Goal: Transaction & Acquisition: Purchase product/service

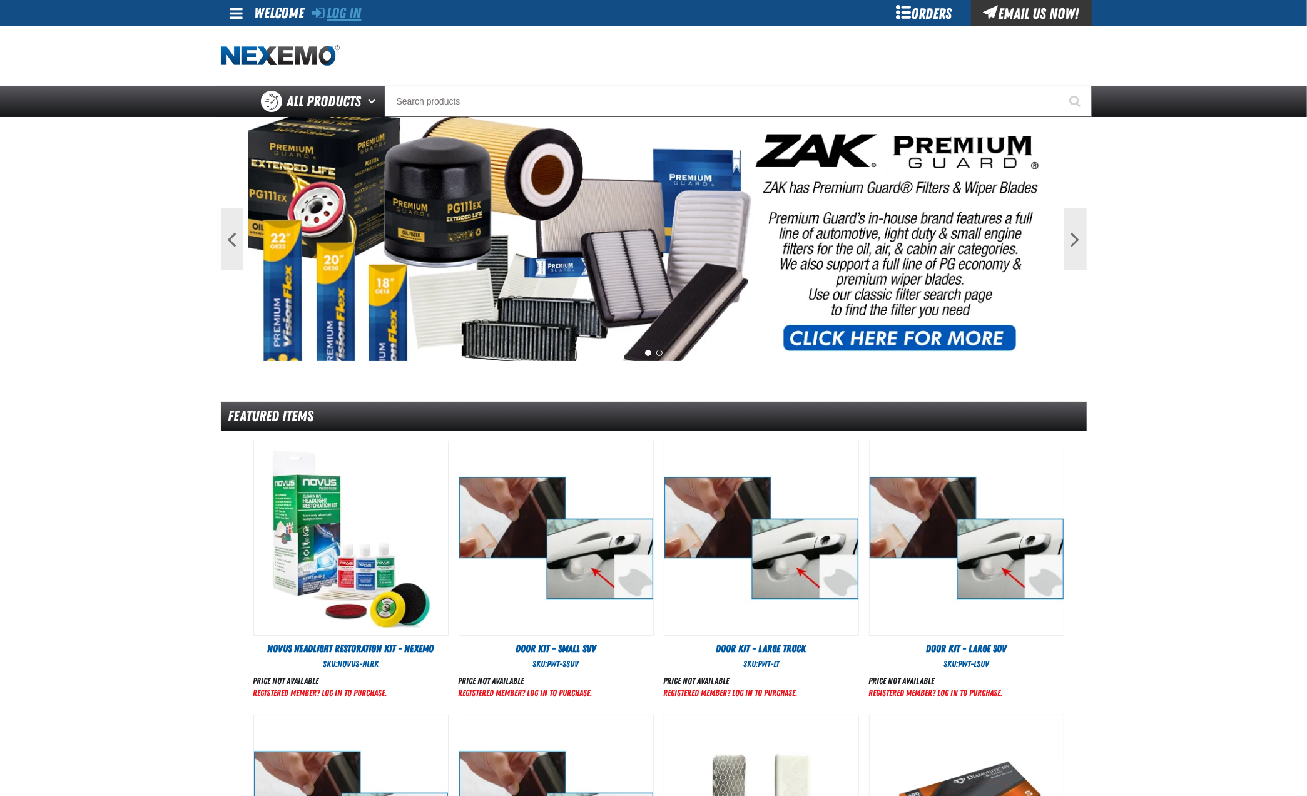
click at [348, 16] on link "Log In" at bounding box center [336, 13] width 49 height 18
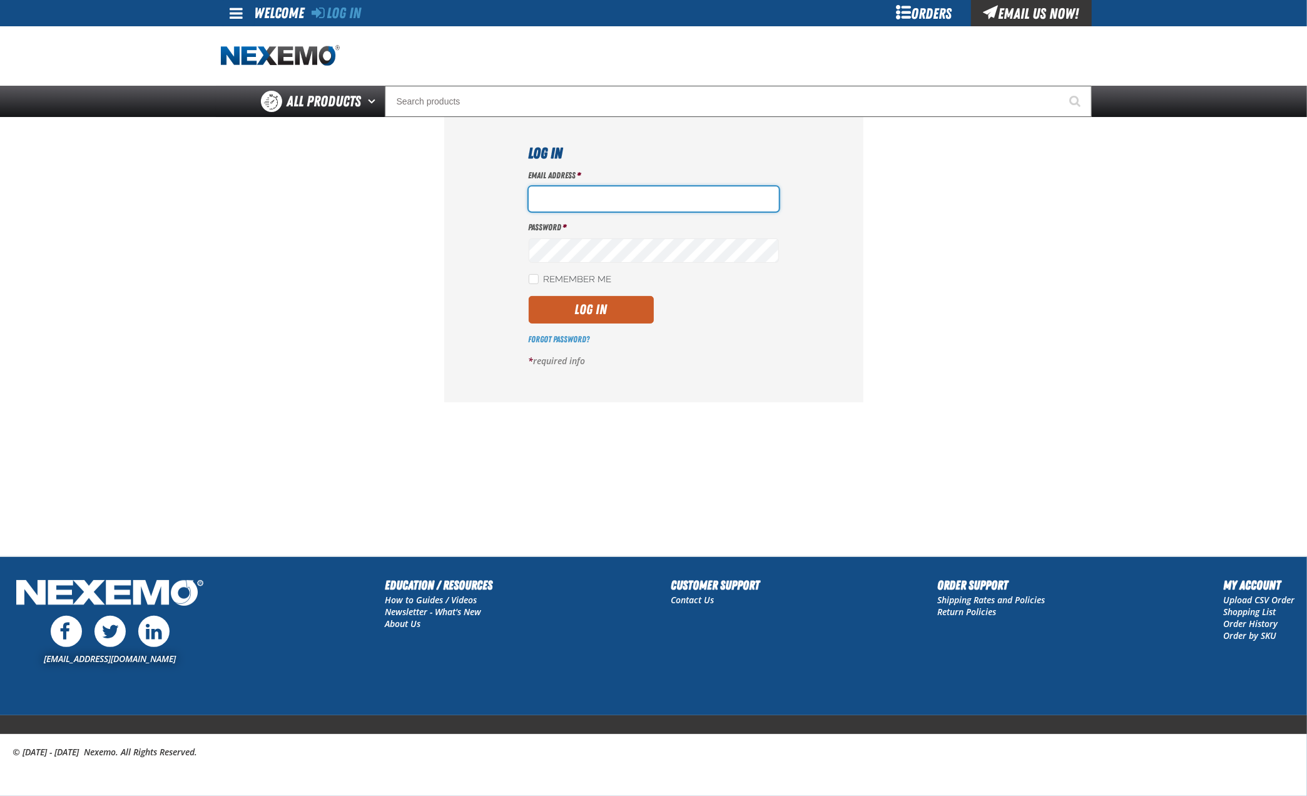
type input "hfernandez@tap-pr.com"
click at [604, 318] on button "Log In" at bounding box center [591, 310] width 125 height 28
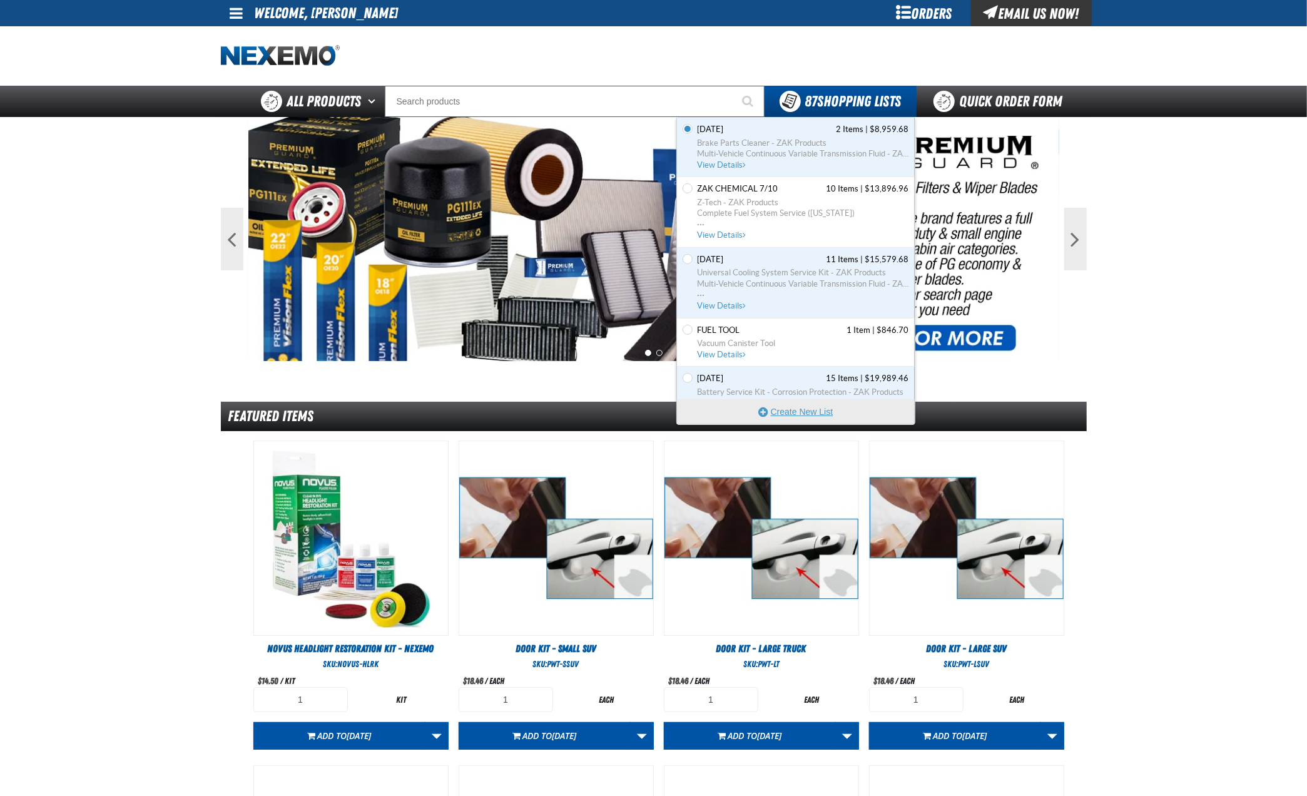
click at [804, 412] on button "Create New List" at bounding box center [796, 411] width 238 height 25
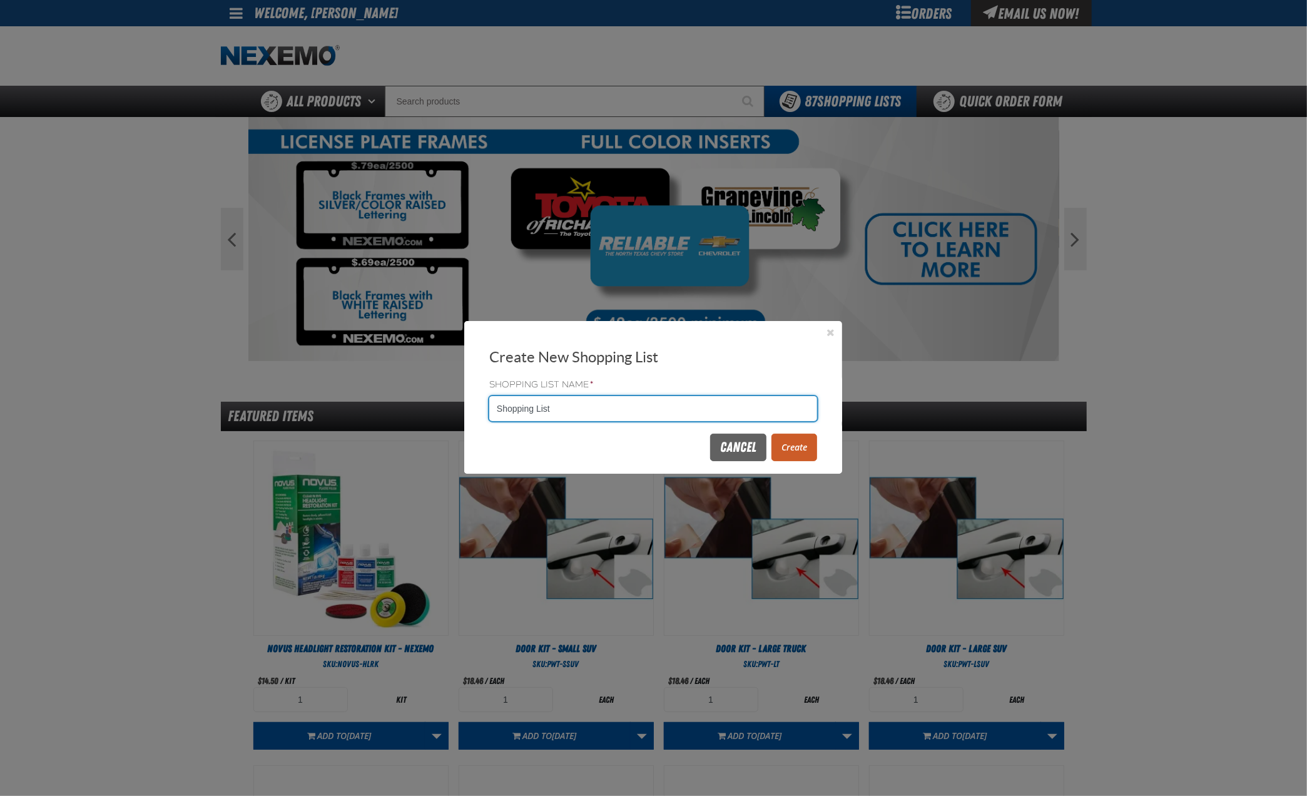
click at [645, 398] on input "Shopping List" at bounding box center [653, 408] width 328 height 25
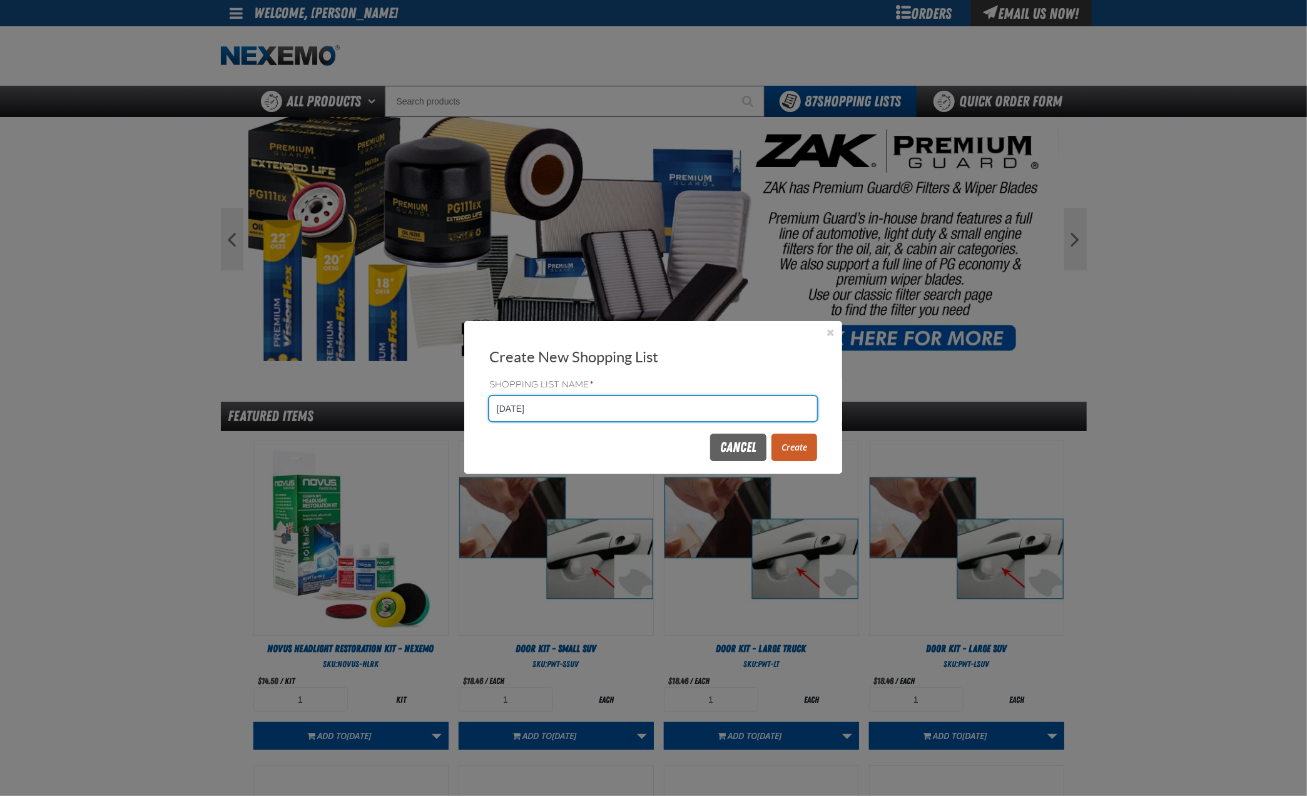
type input "[DATE]"
click at [793, 441] on button "Create" at bounding box center [794, 447] width 46 height 28
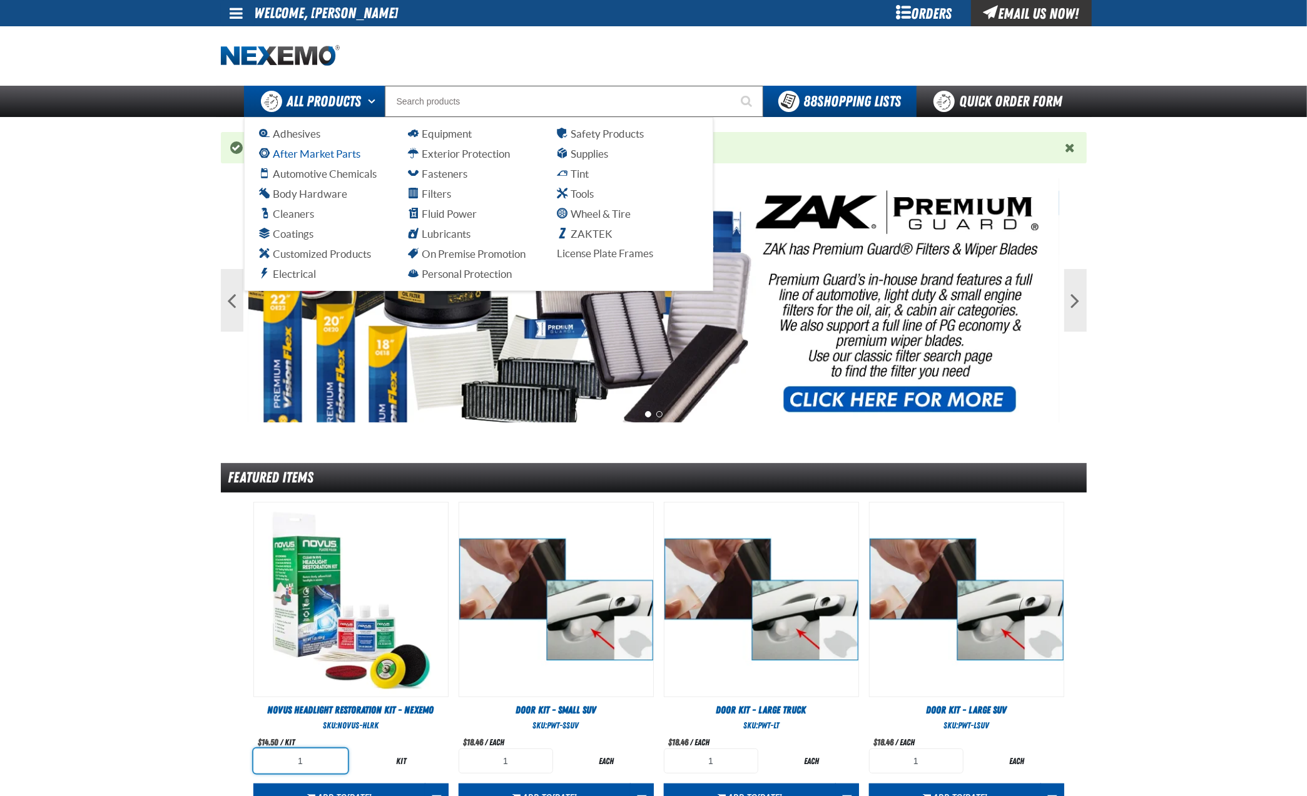
click at [310, 153] on span "After Market Parts" at bounding box center [310, 154] width 101 height 12
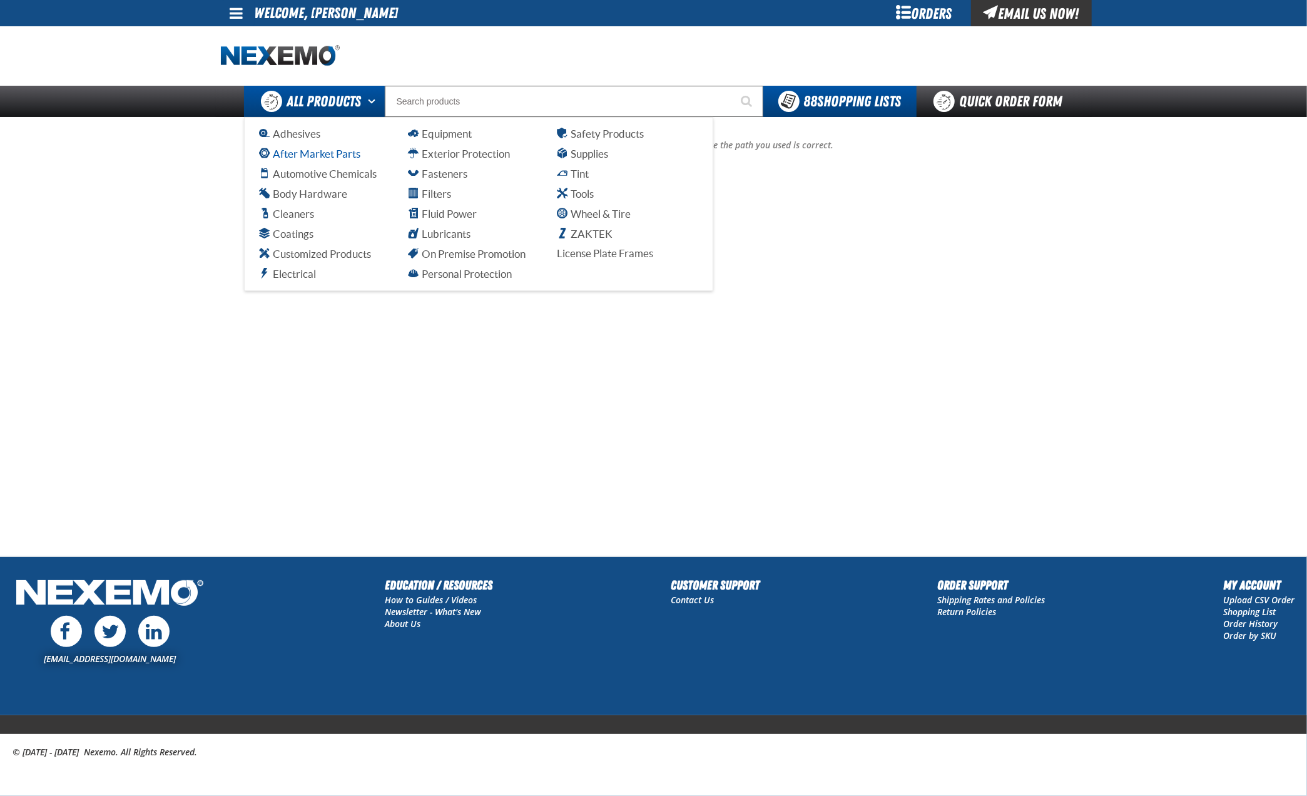
click at [324, 153] on span "After Market Parts" at bounding box center [310, 154] width 101 height 12
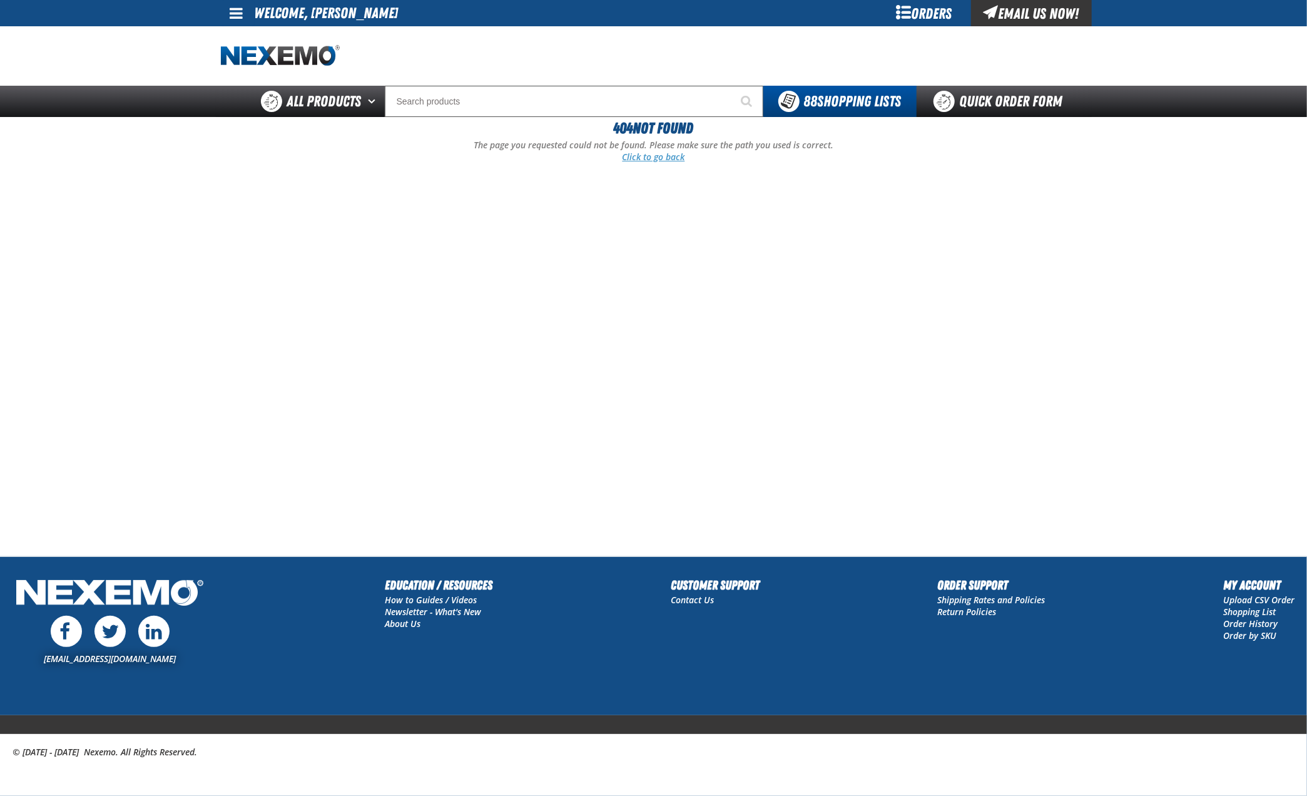
click at [654, 160] on link "Click to go back" at bounding box center [653, 157] width 63 height 12
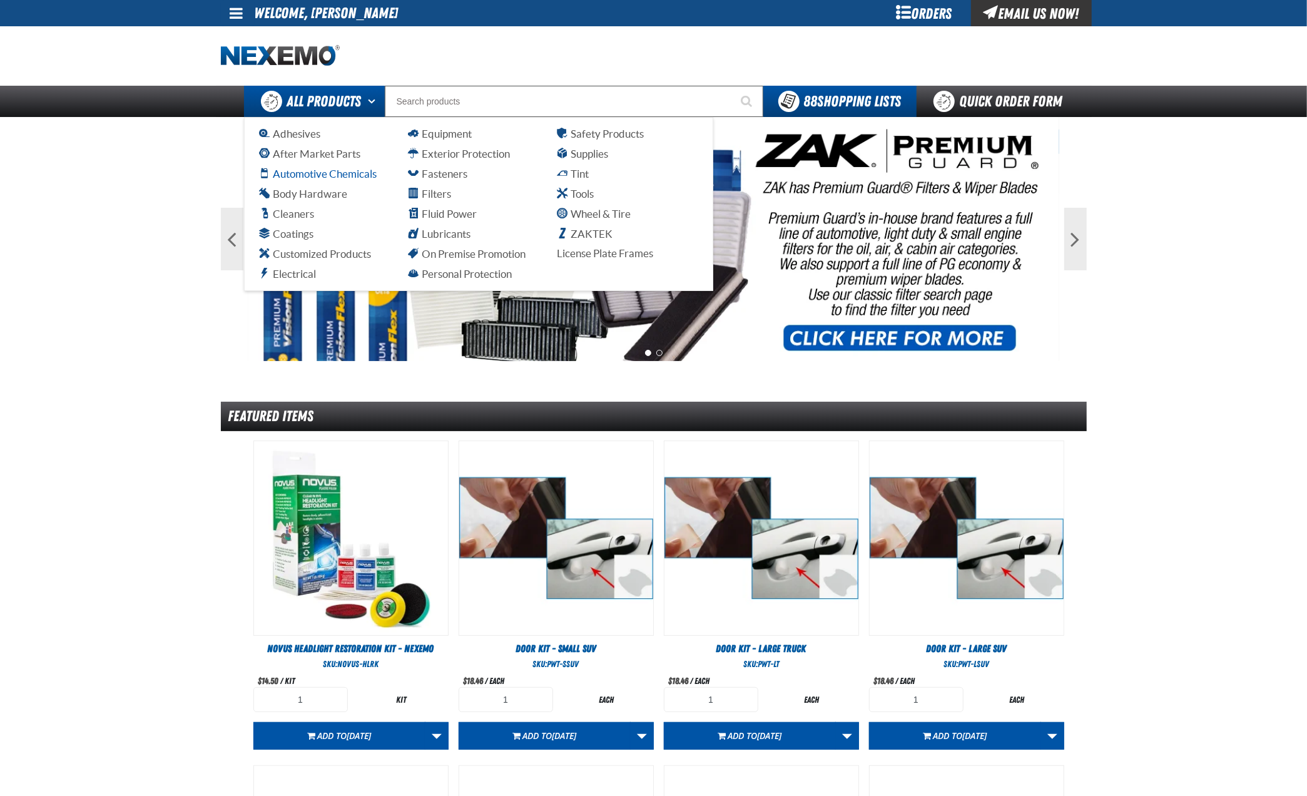
click at [315, 176] on span "Automotive Chemicals" at bounding box center [318, 174] width 117 height 12
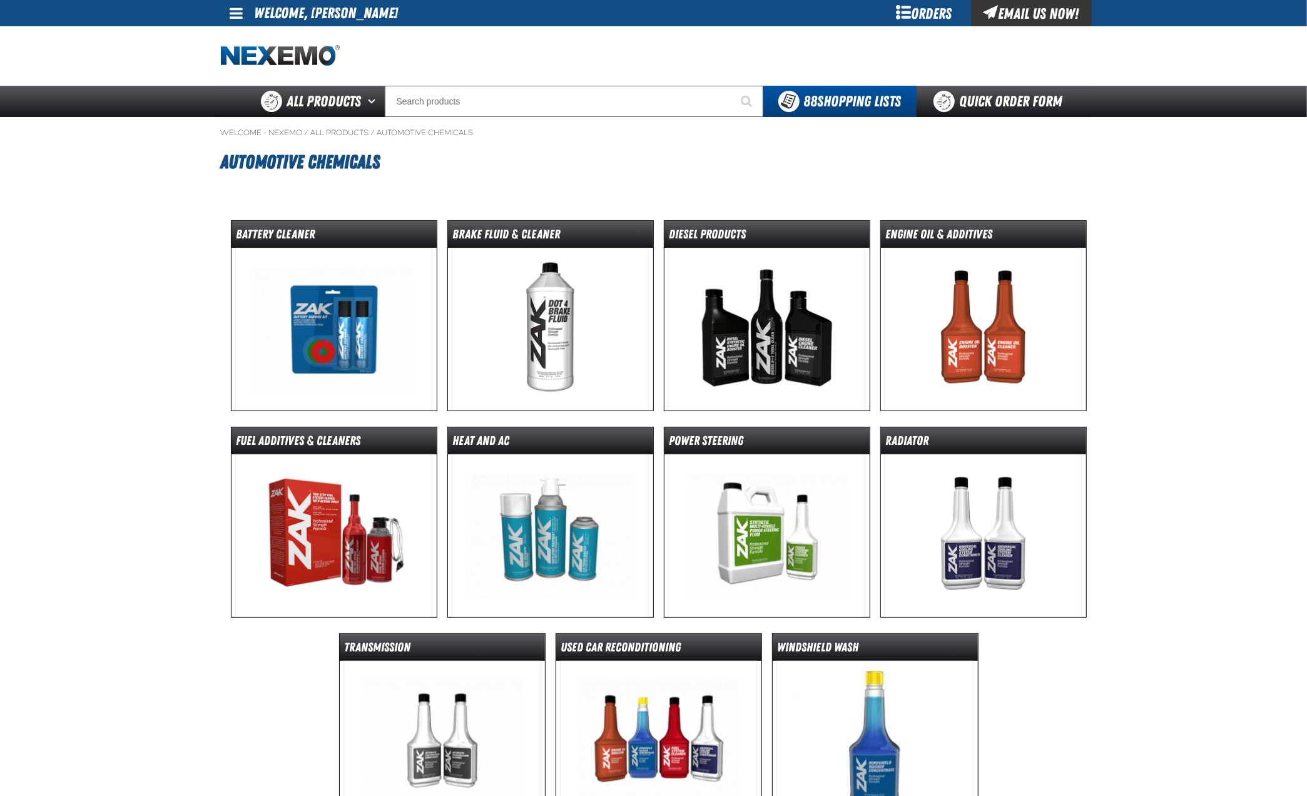
click at [371, 505] on img at bounding box center [333, 535] width 197 height 163
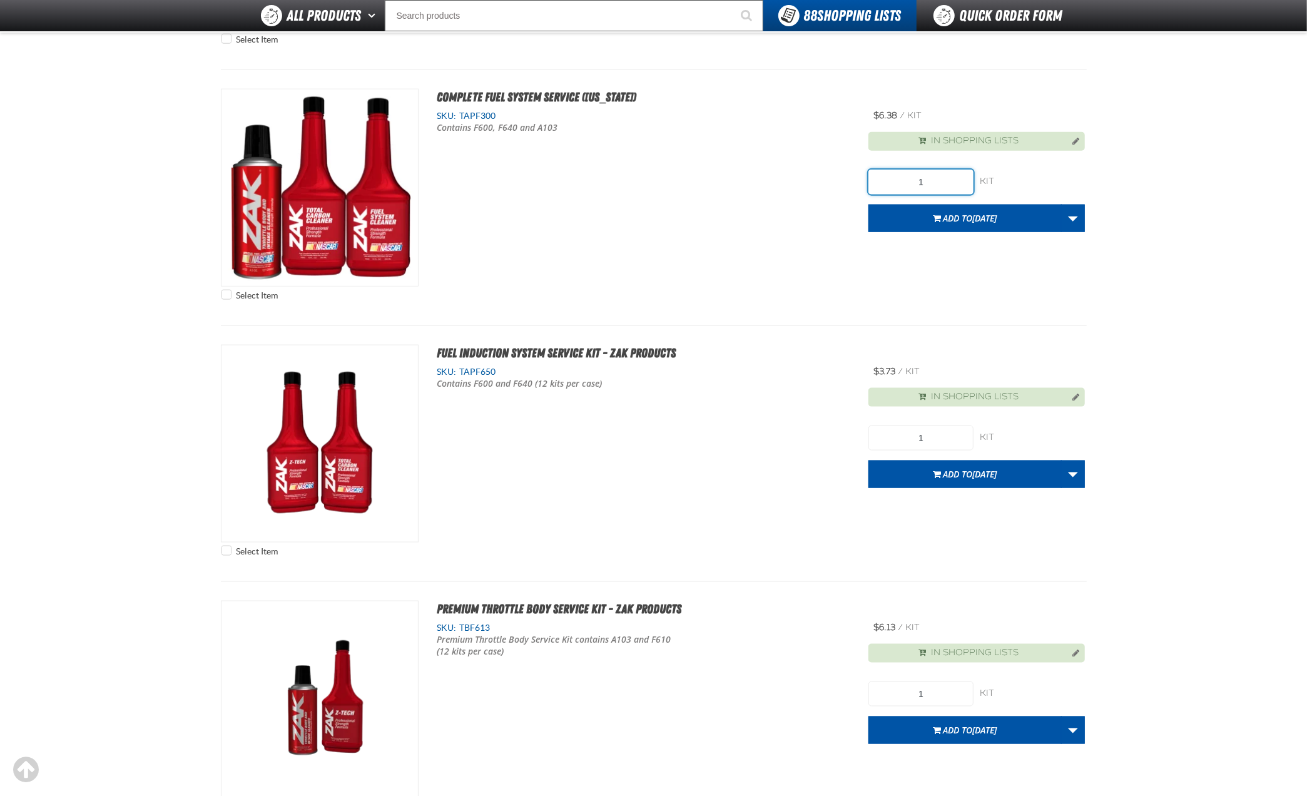
scroll to position [1199, 0]
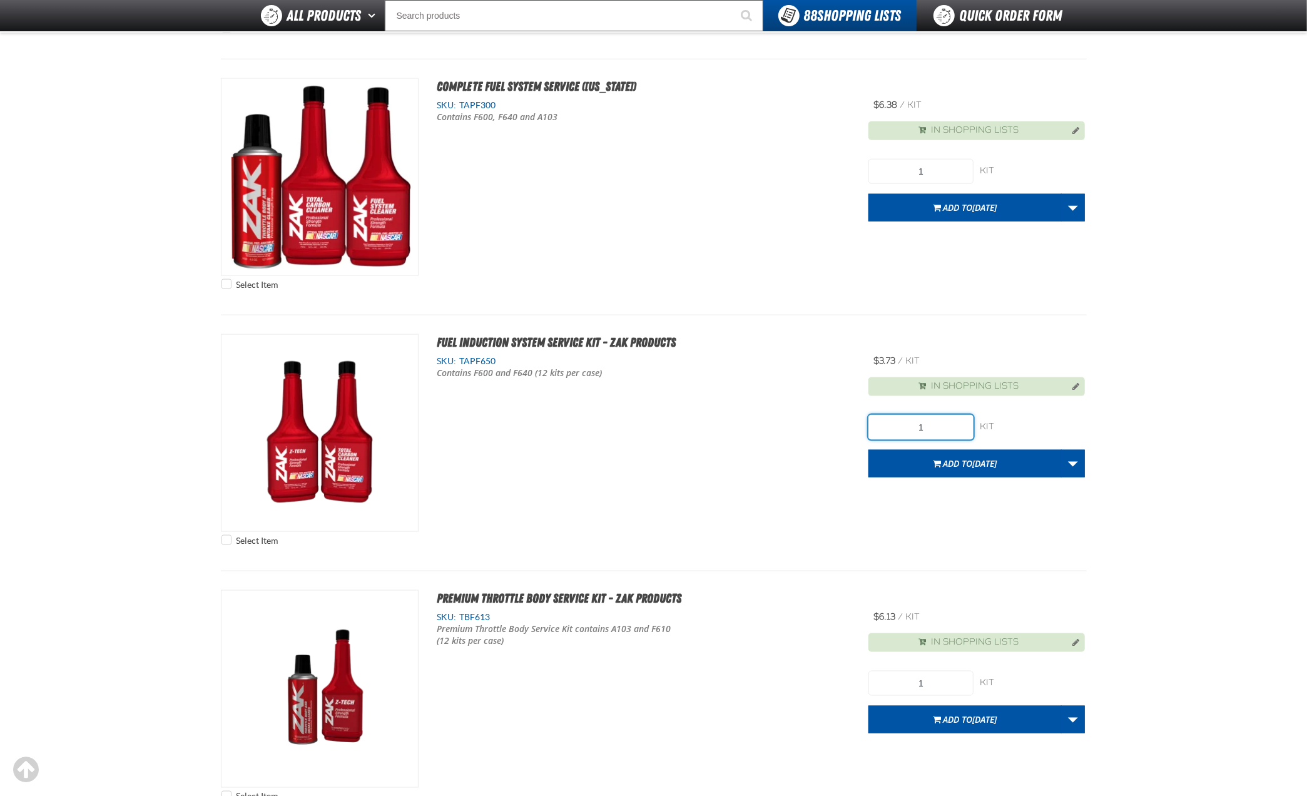
click at [944, 415] on input "1" at bounding box center [920, 427] width 105 height 25
type input "1"
type input "3"
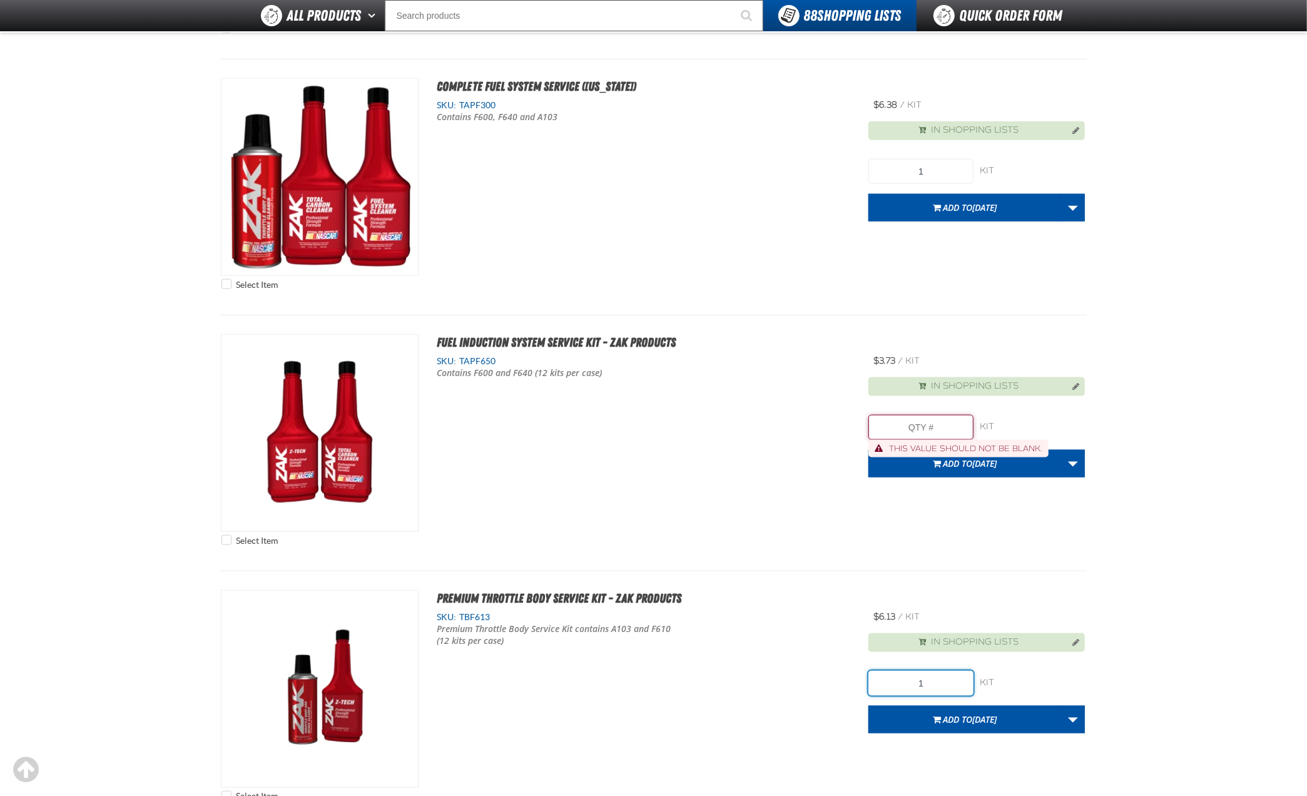
click at [941, 670] on input "1" at bounding box center [920, 682] width 105 height 25
type input "240"
click at [983, 713] on span "[DATE]" at bounding box center [985, 719] width 24 height 12
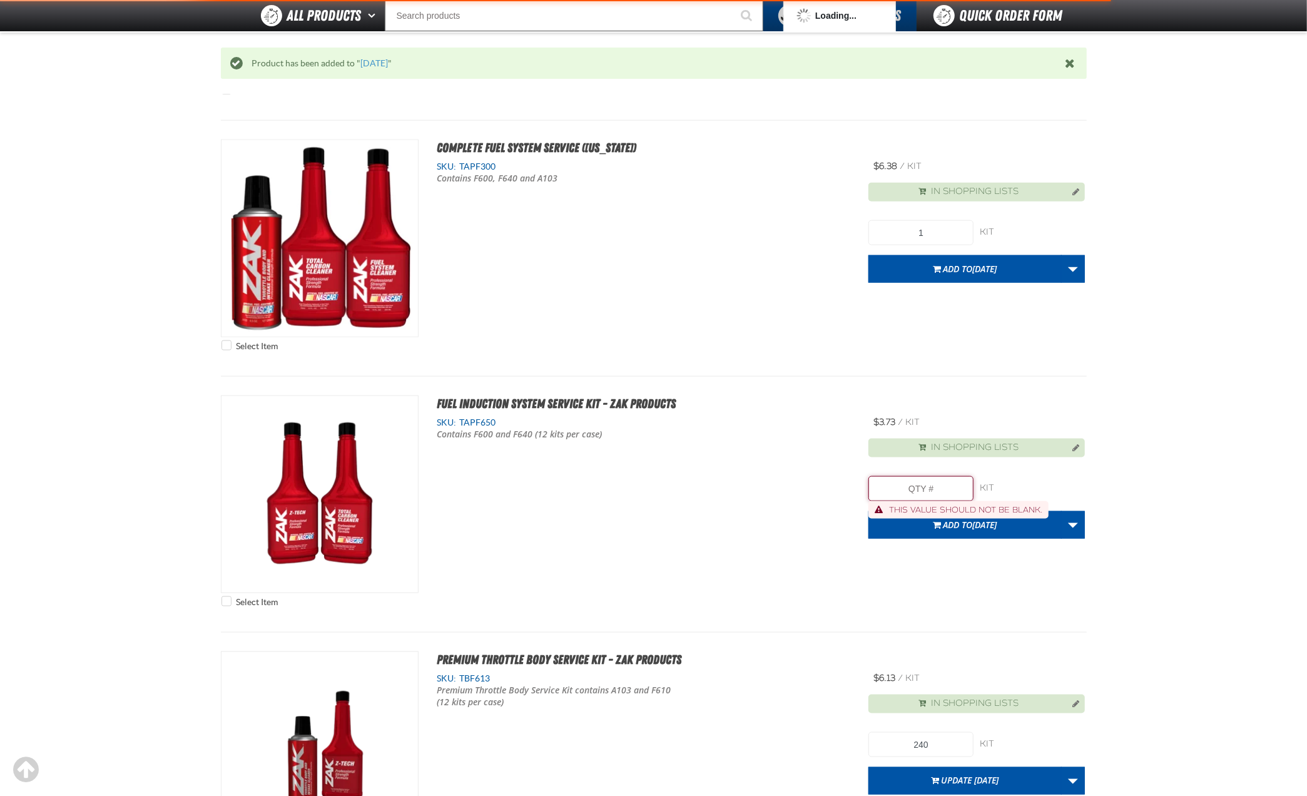
click at [923, 476] on input "Product Quantity" at bounding box center [920, 488] width 105 height 25
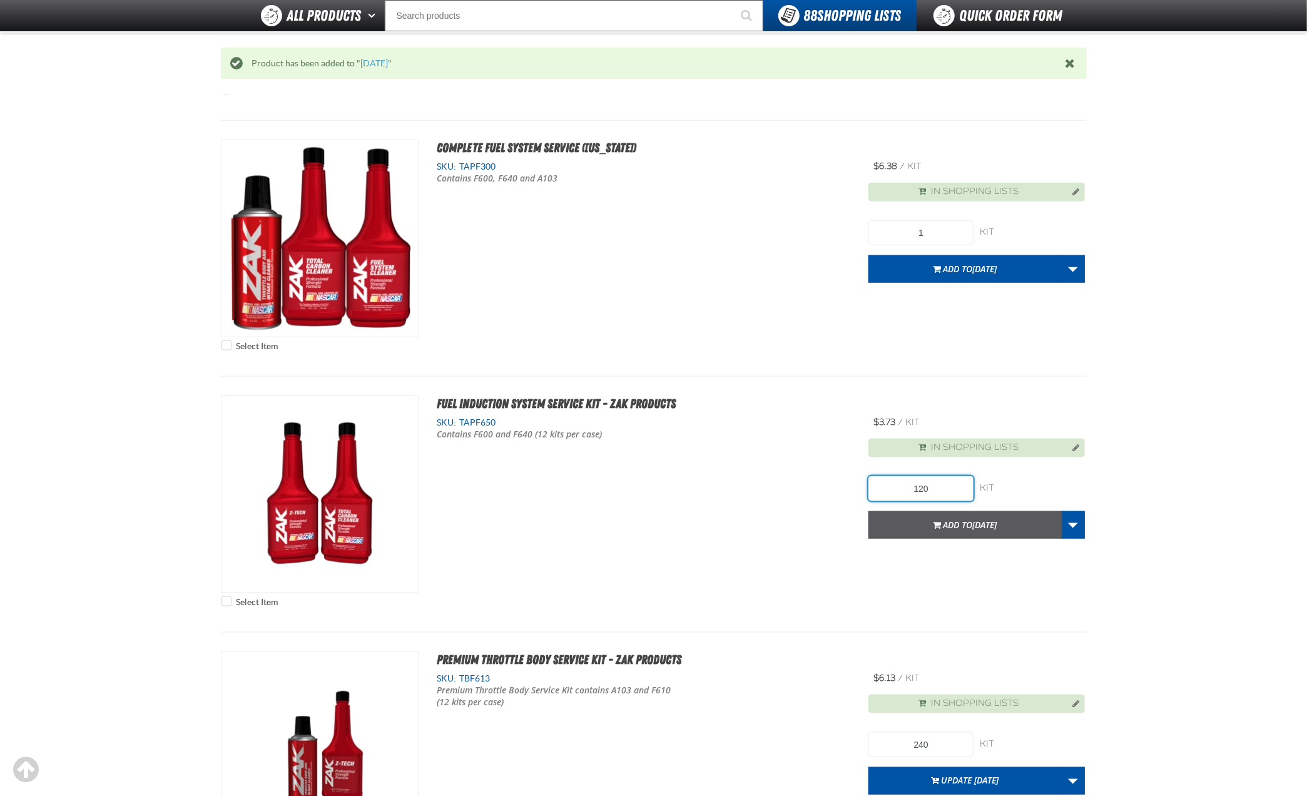
type input "120"
click at [956, 519] on span "Add to 8.29.25" at bounding box center [970, 525] width 54 height 12
click at [1183, 311] on main "Fuel Additives & Cleaners Fuel Additives & Cleaners No categories were found to…" at bounding box center [653, 574] width 1307 height 3253
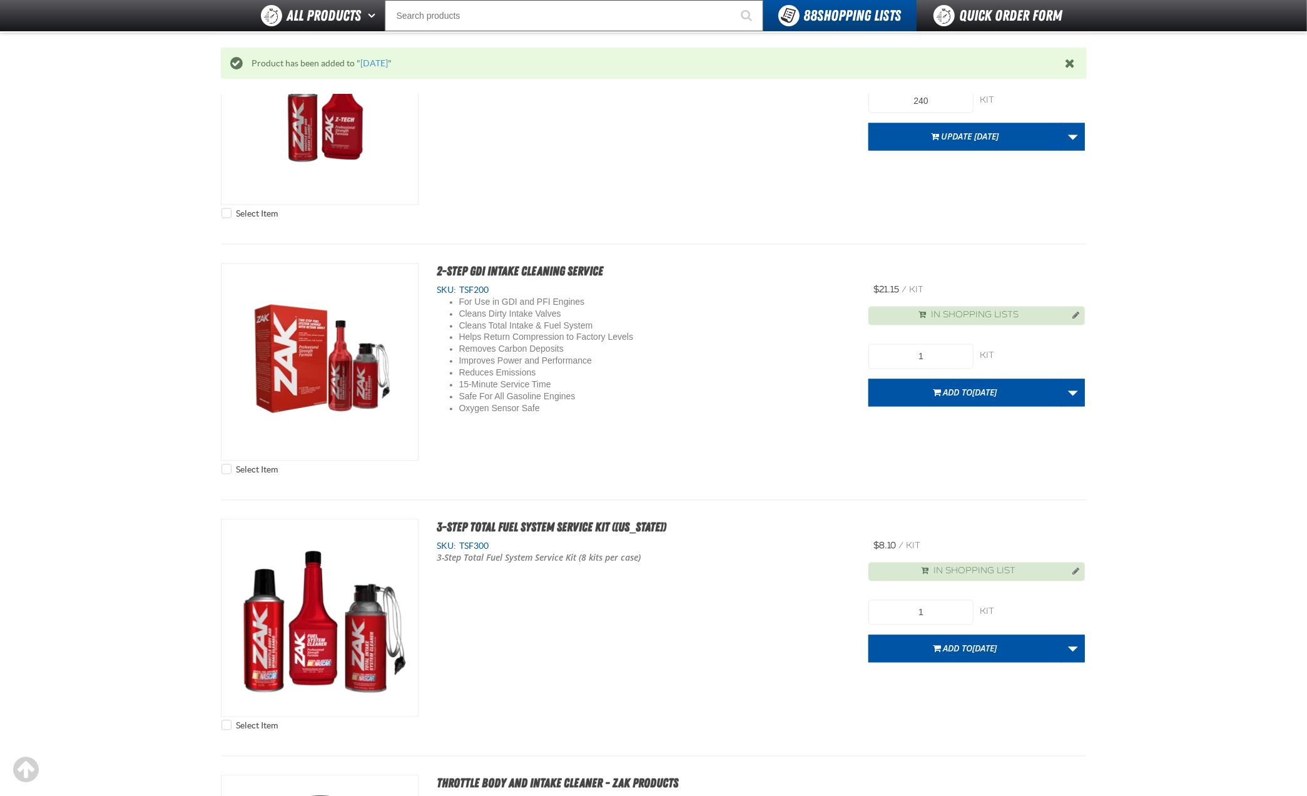
scroll to position [1850, 0]
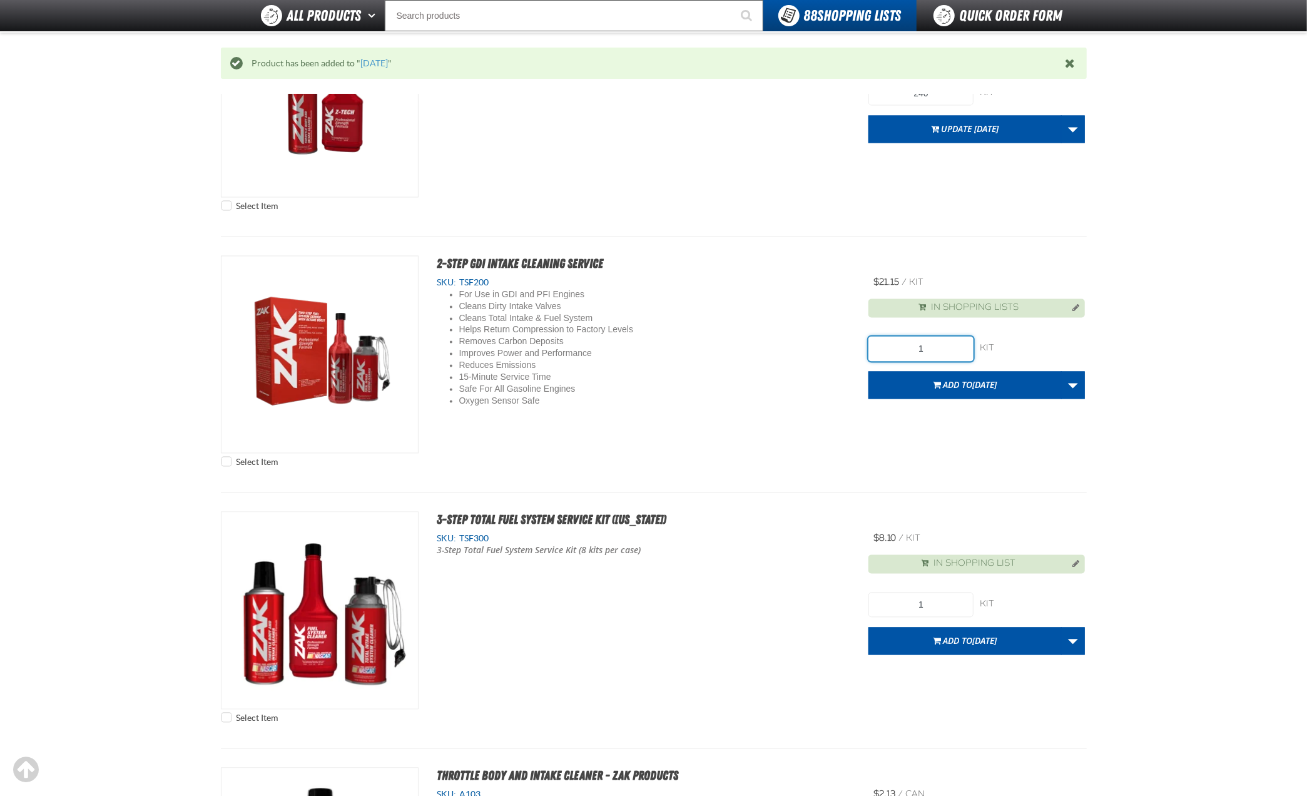
click at [948, 336] on input "1" at bounding box center [920, 348] width 105 height 25
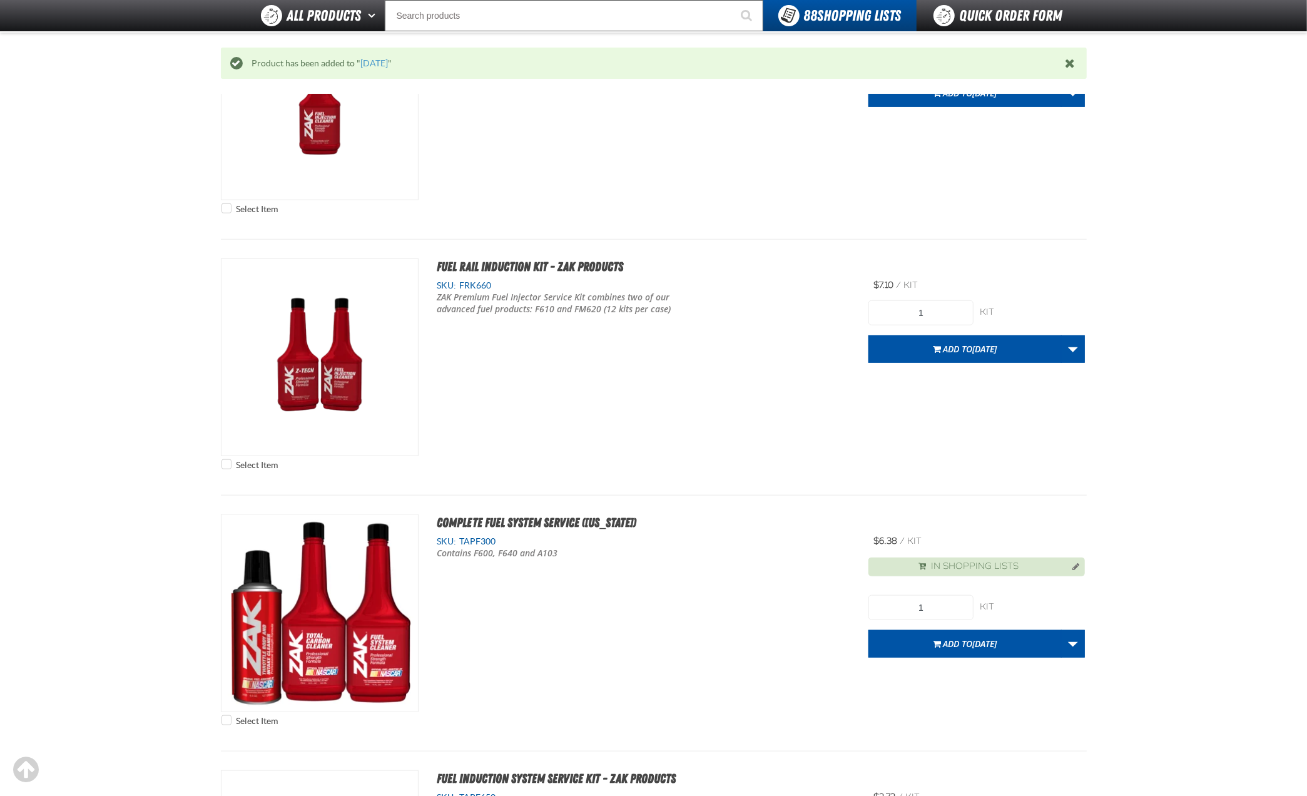
scroll to position [0, 0]
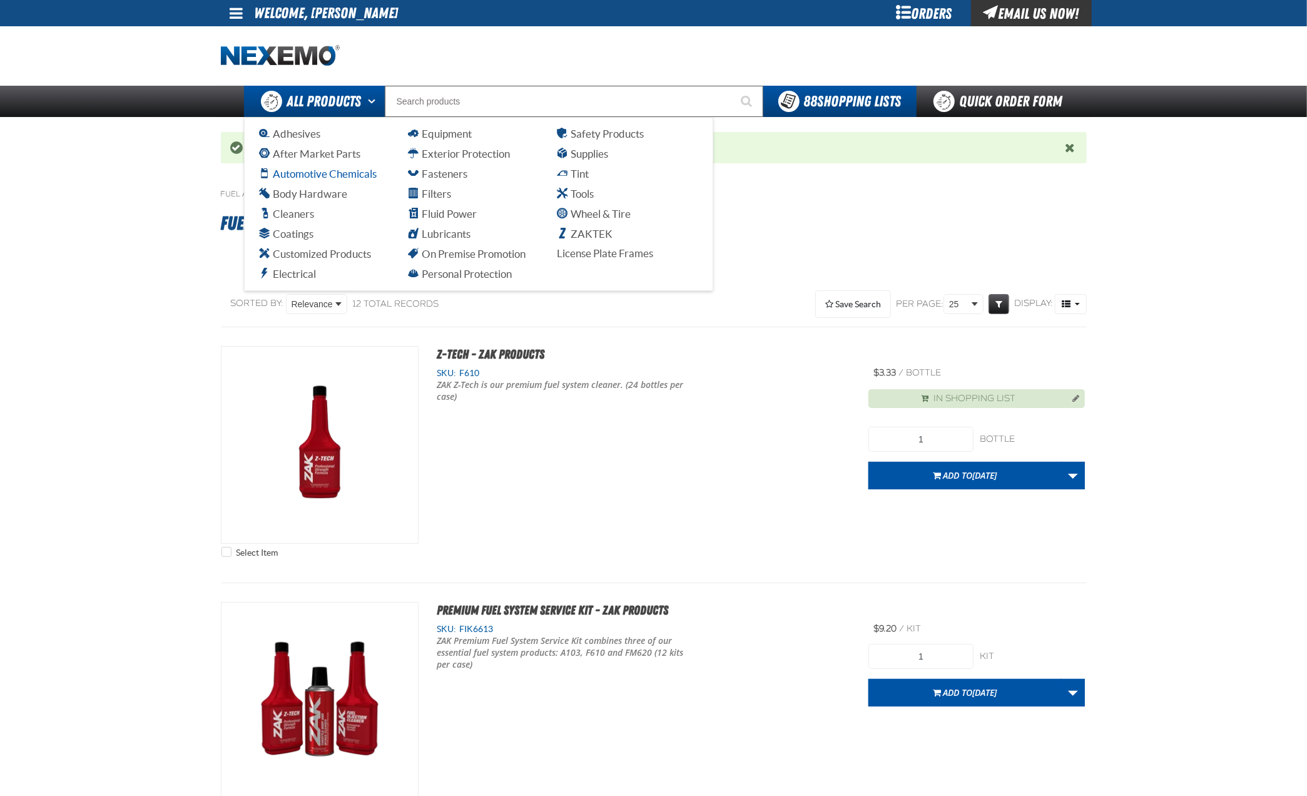
click at [311, 178] on span "Automotive Chemicals" at bounding box center [318, 174] width 117 height 12
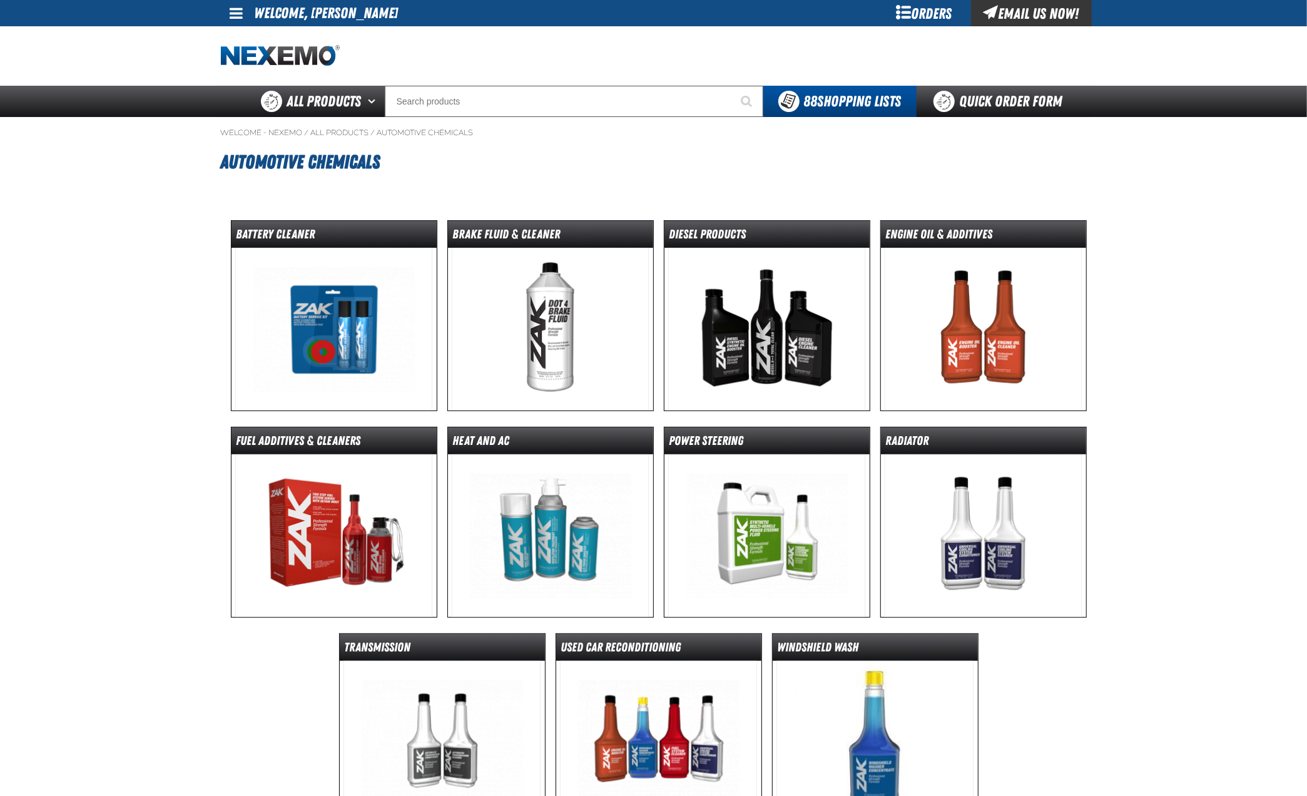
click at [922, 351] on img at bounding box center [982, 329] width 197 height 163
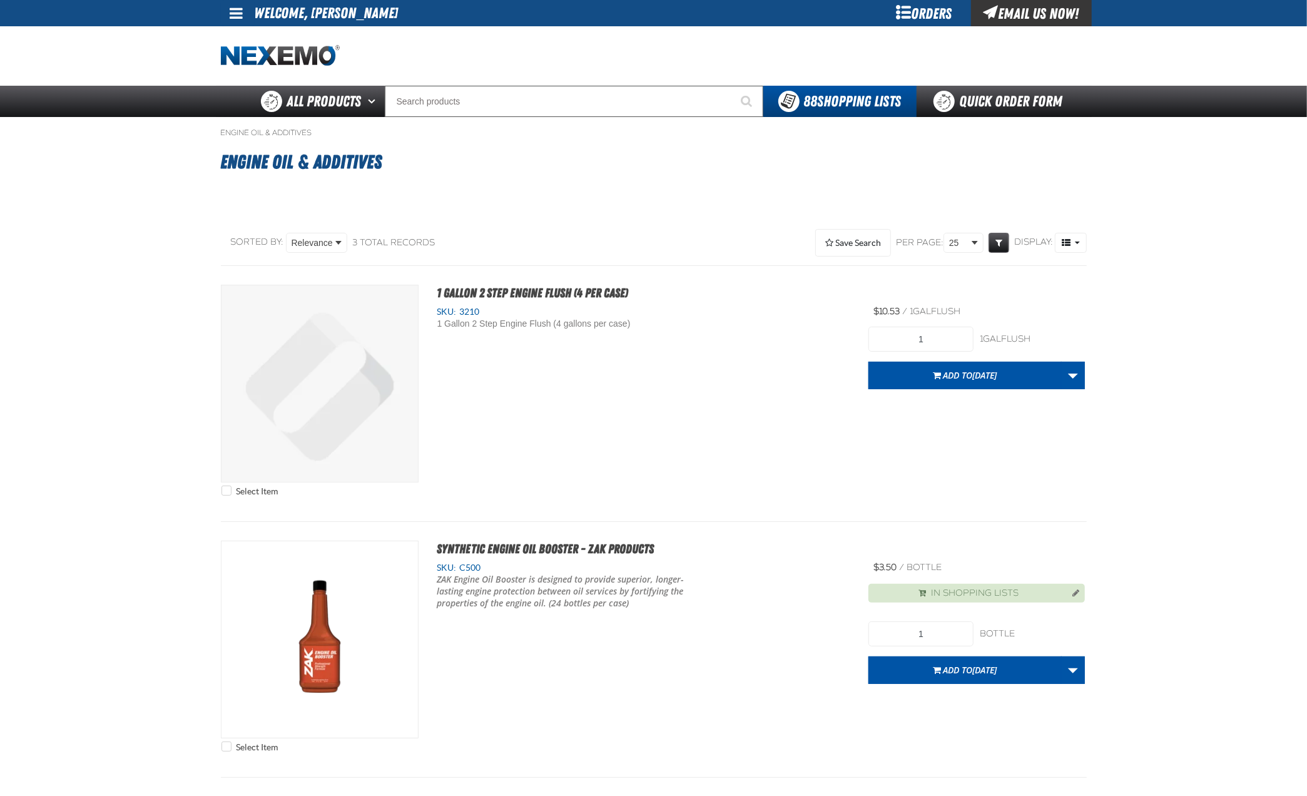
click at [944, 601] on div "In Shopping Lists 1 bottle bottle Add to [DATE] Update ZAK Chemical 7/10 Update…" at bounding box center [976, 629] width 216 height 110
click at [941, 621] on input "1" at bounding box center [920, 633] width 105 height 25
click at [956, 625] on input "7201" at bounding box center [920, 633] width 105 height 25
type input "720"
click at [963, 664] on span "Add to 8.29.25" at bounding box center [970, 670] width 54 height 12
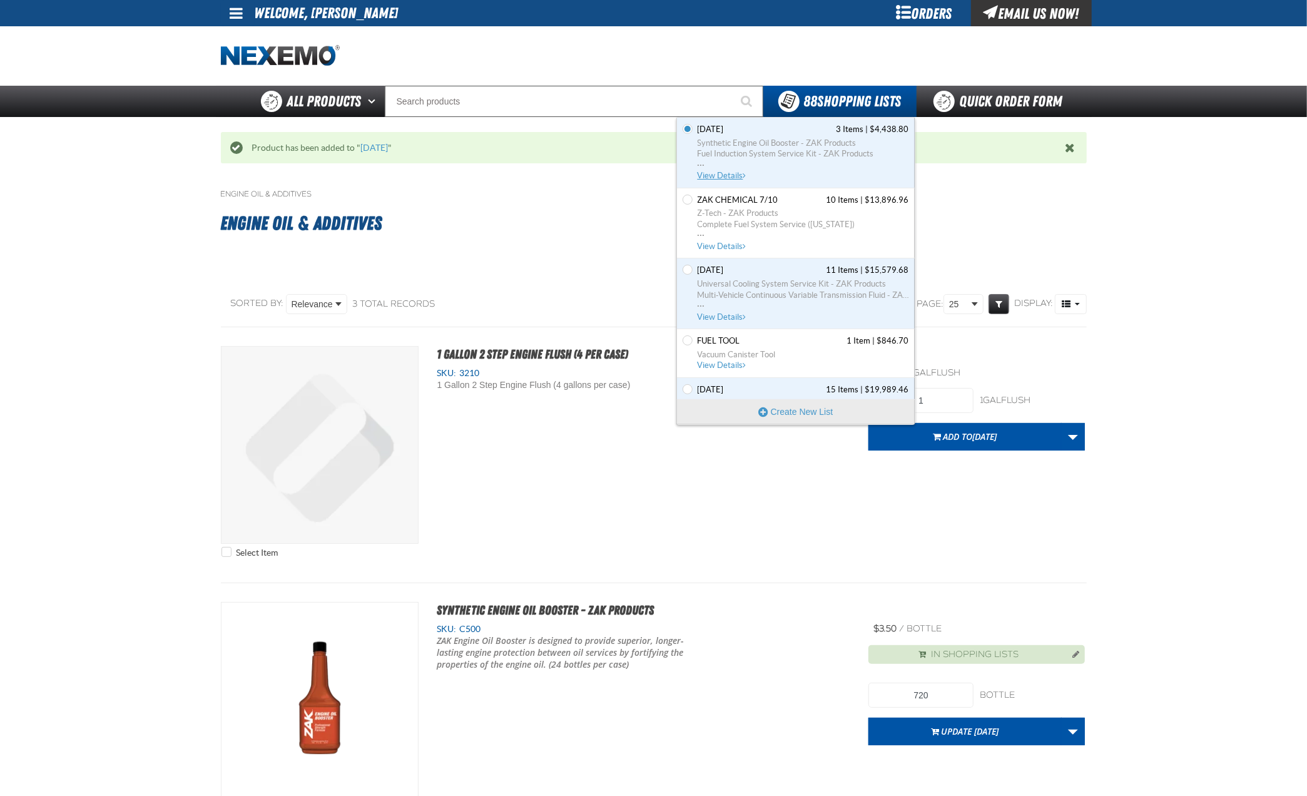
click at [724, 174] on span "View Details" at bounding box center [722, 175] width 51 height 9
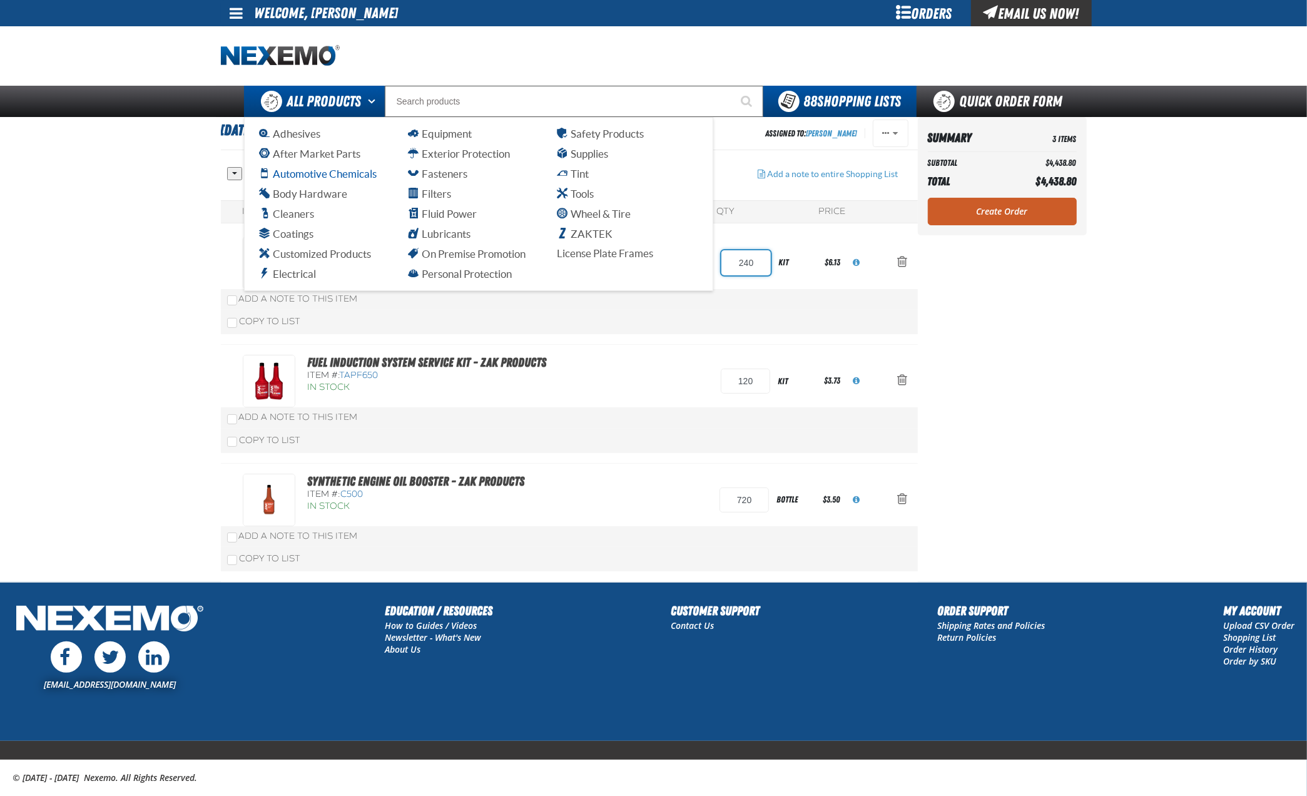
click at [301, 174] on span "Automotive Chemicals" at bounding box center [318, 174] width 117 height 12
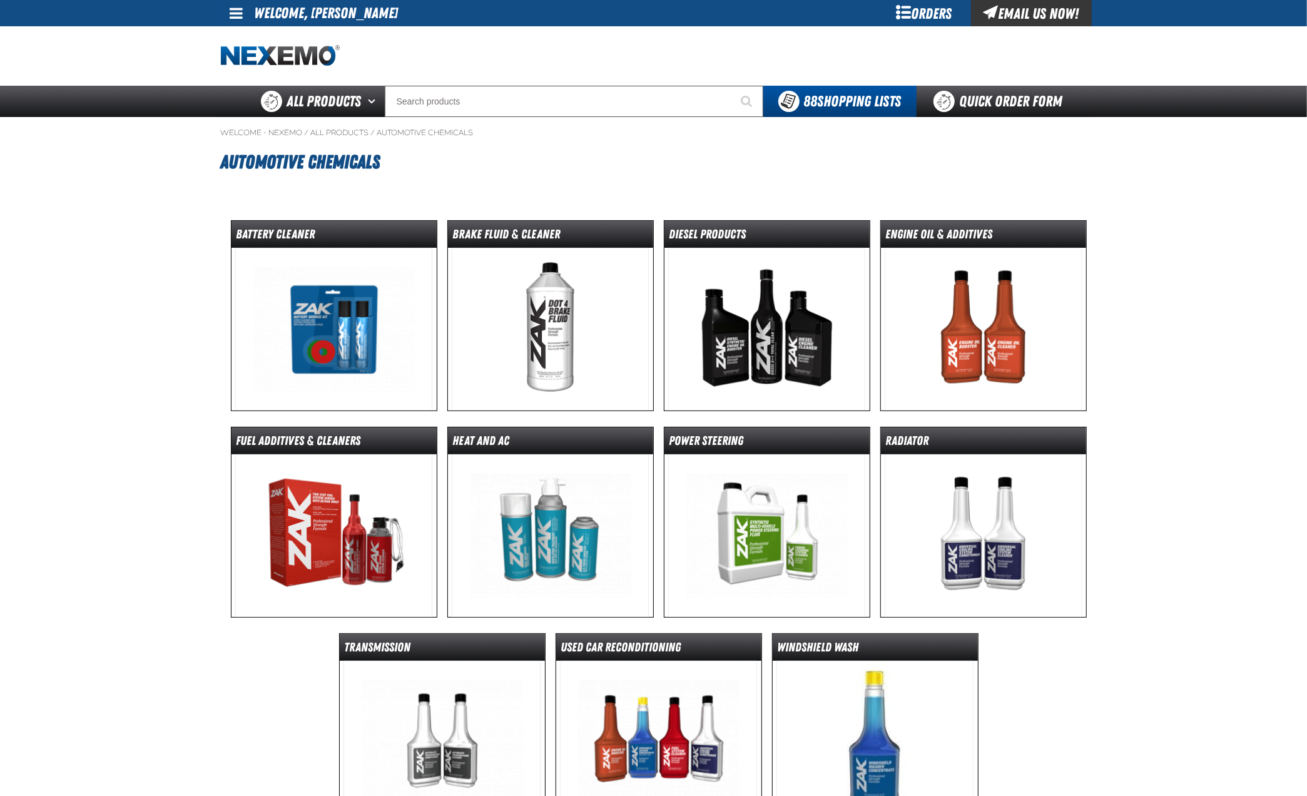
click at [595, 491] on img at bounding box center [550, 535] width 197 height 163
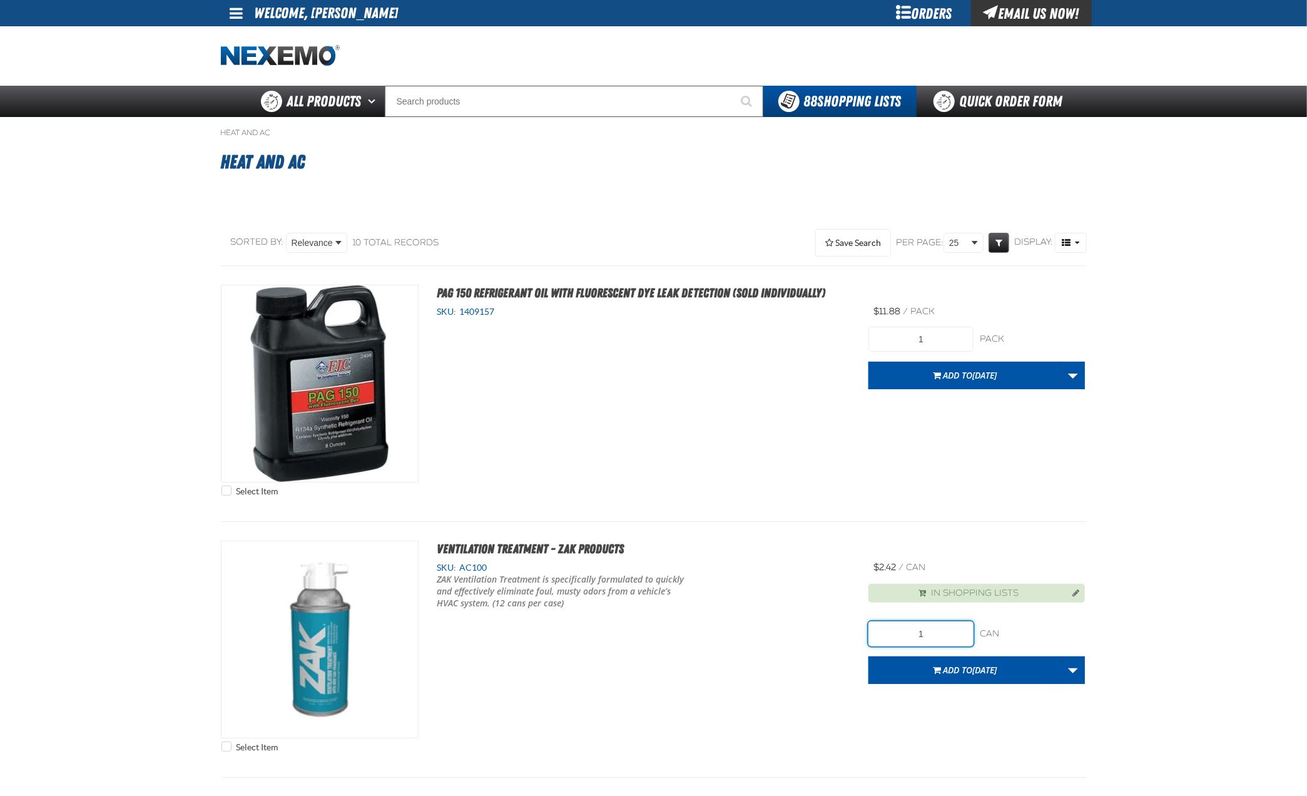
click at [939, 623] on input "1" at bounding box center [920, 633] width 105 height 25
type input "240"
click at [979, 664] on span "[DATE]" at bounding box center [985, 670] width 24 height 12
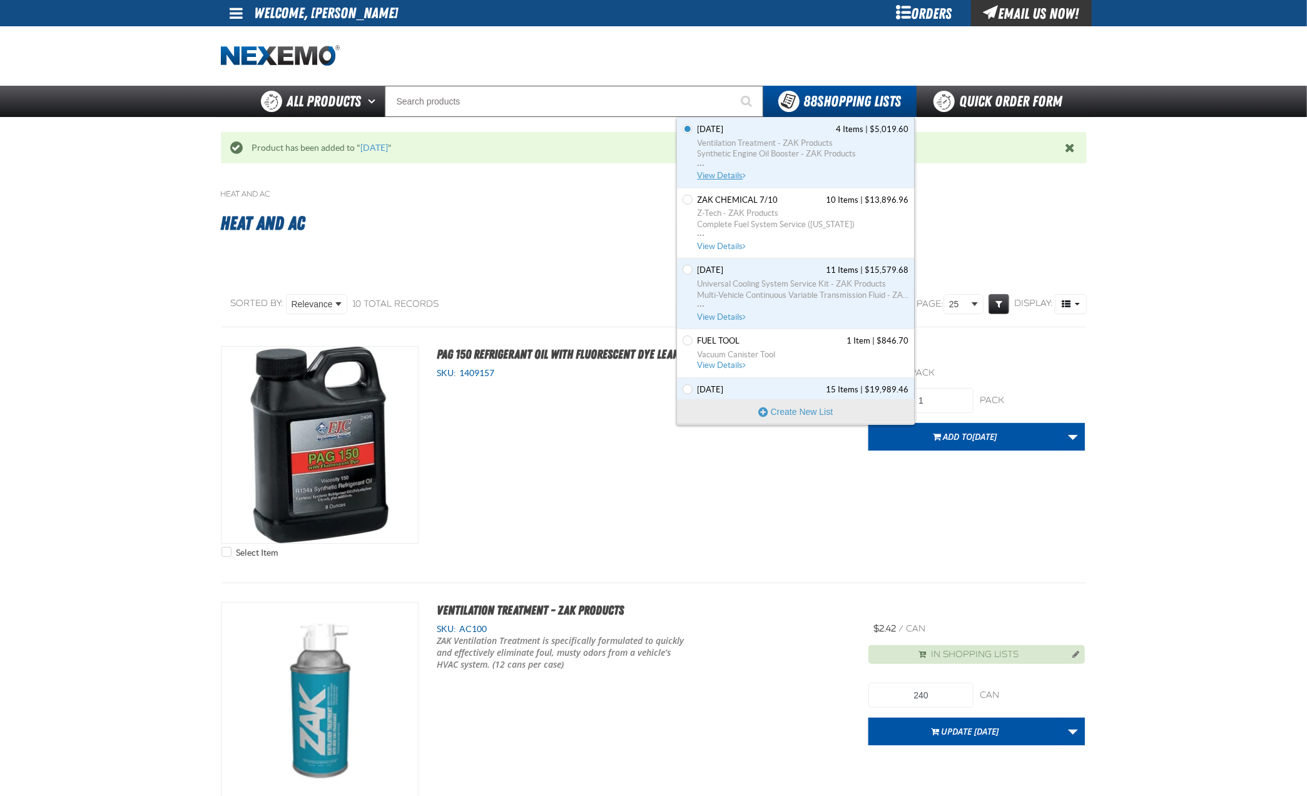
click at [736, 178] on span "View Details" at bounding box center [722, 175] width 51 height 9
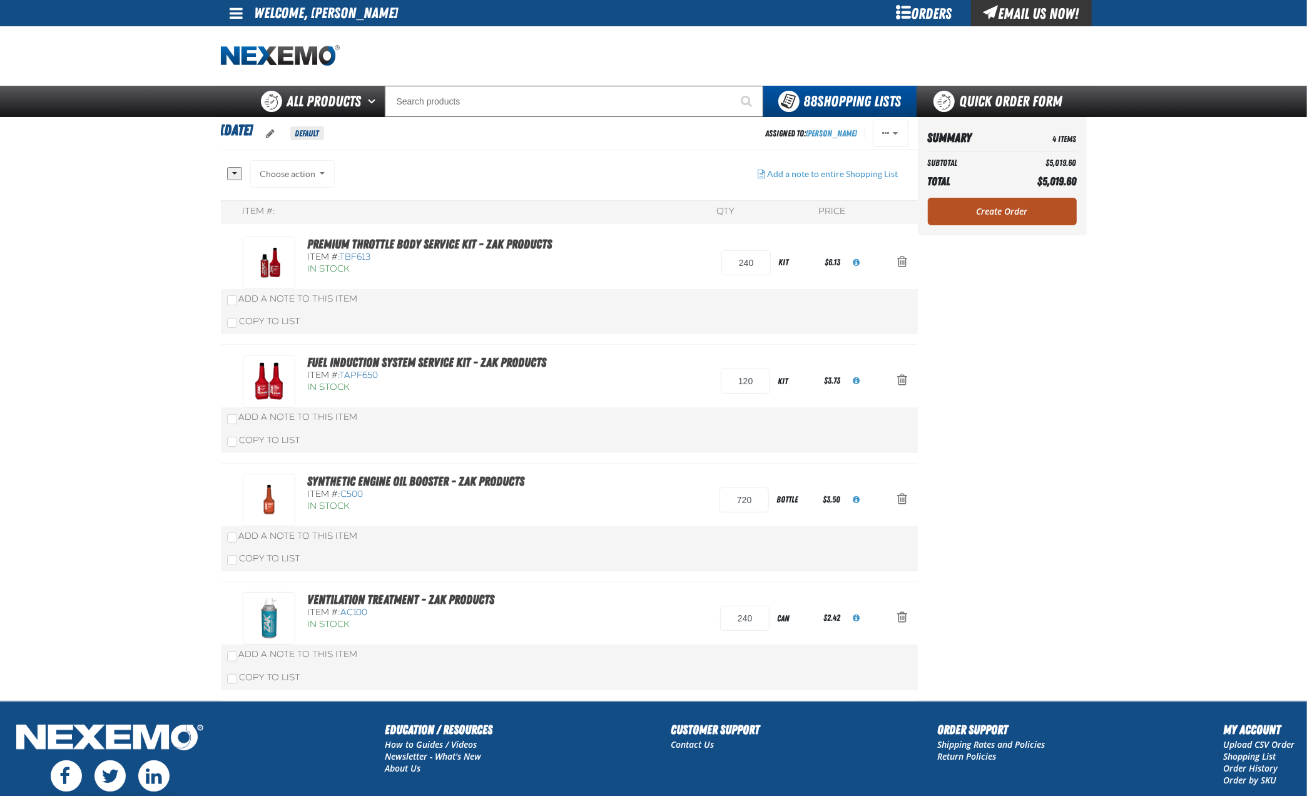
click at [1007, 213] on link "Create Order" at bounding box center [1002, 212] width 149 height 28
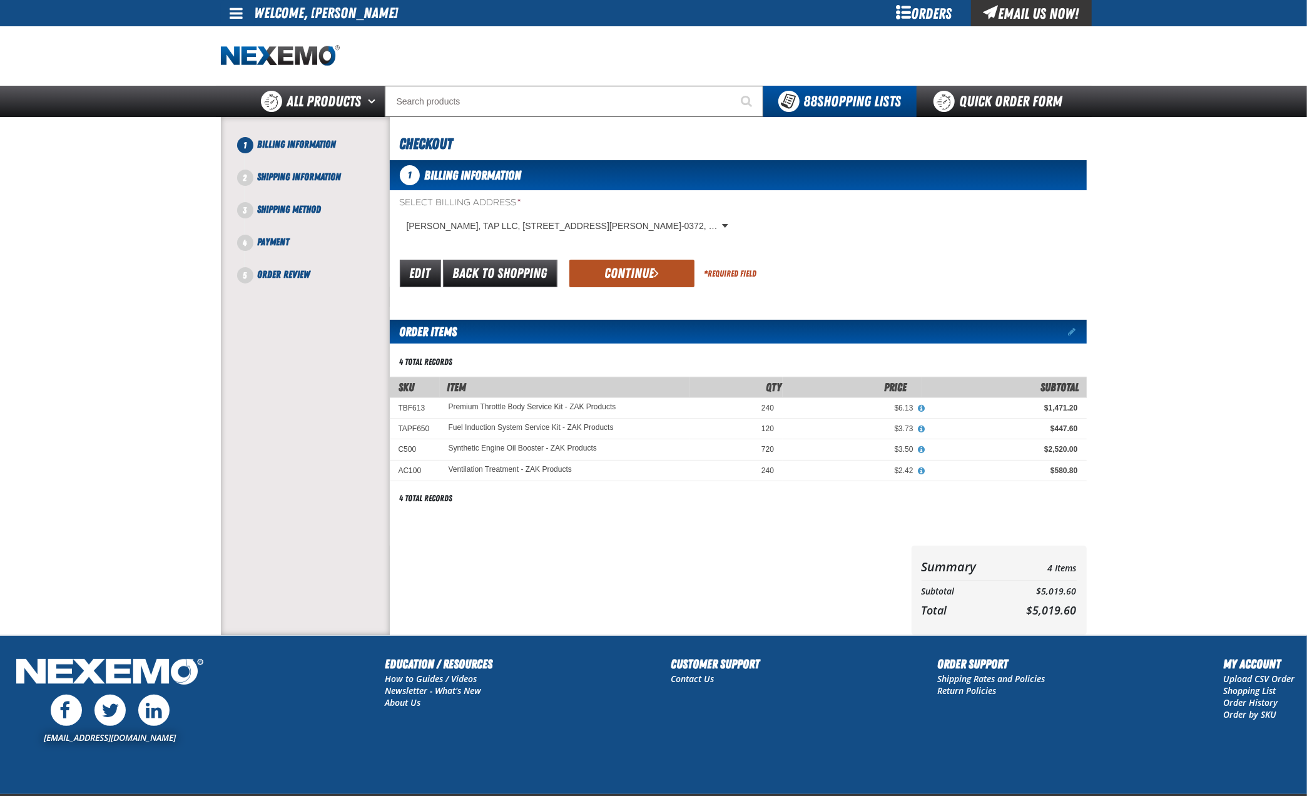
click at [628, 270] on button "Continue" at bounding box center [631, 274] width 125 height 28
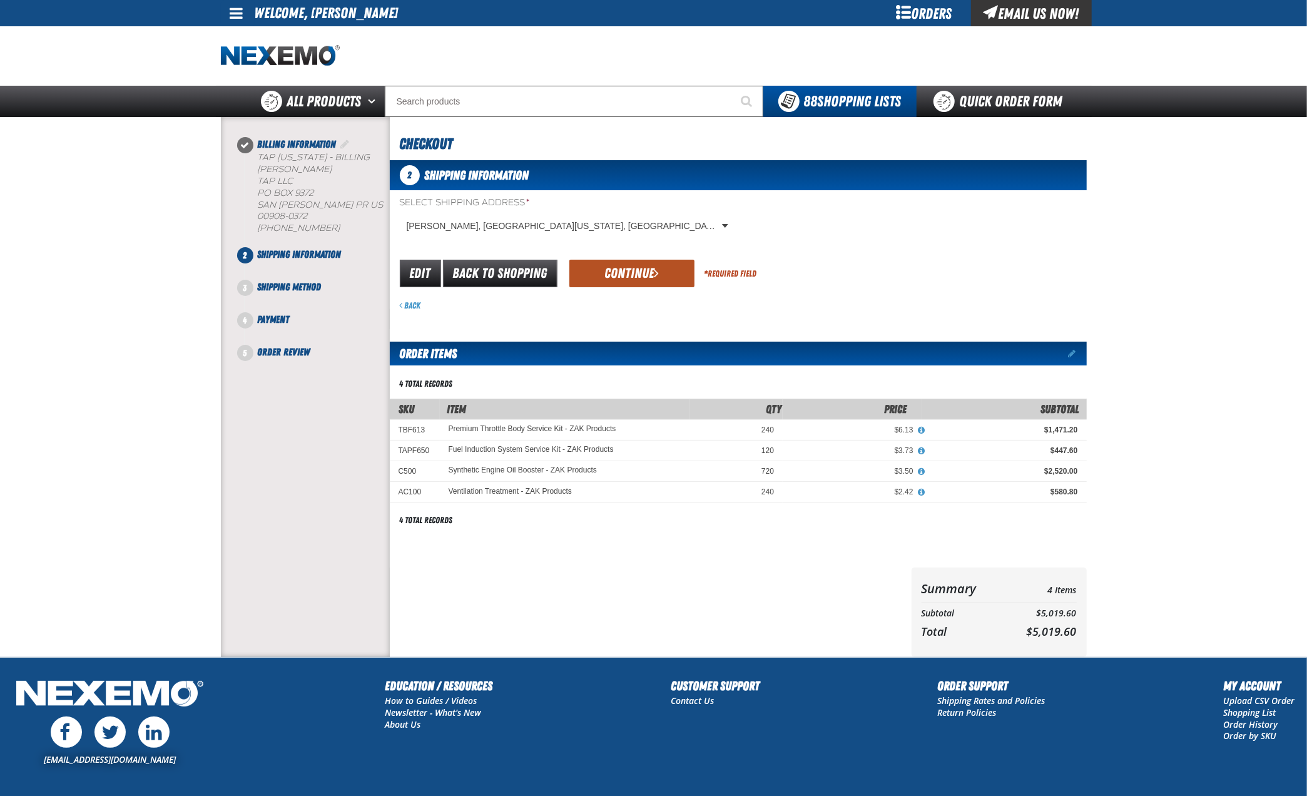
click at [628, 270] on button "Continue" at bounding box center [631, 274] width 125 height 28
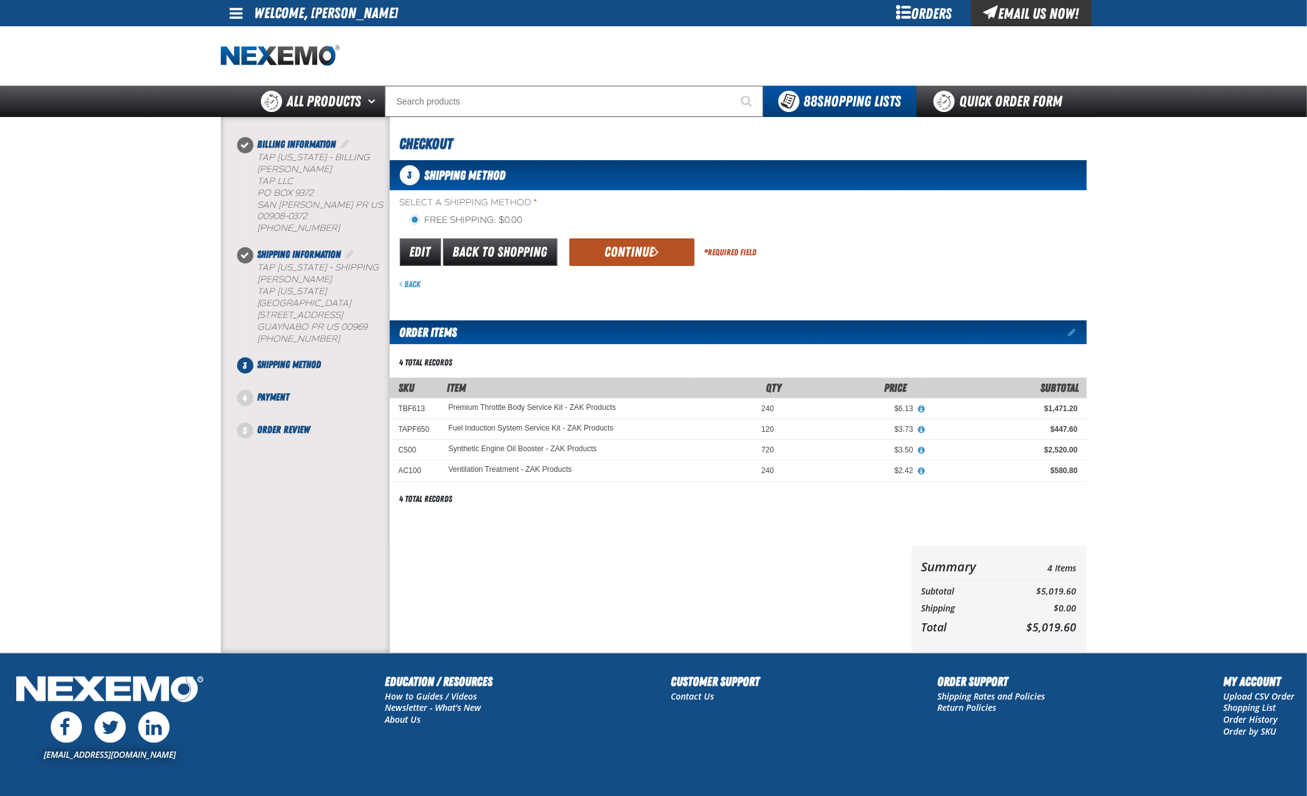
click at [623, 243] on button "Continue" at bounding box center [631, 252] width 125 height 28
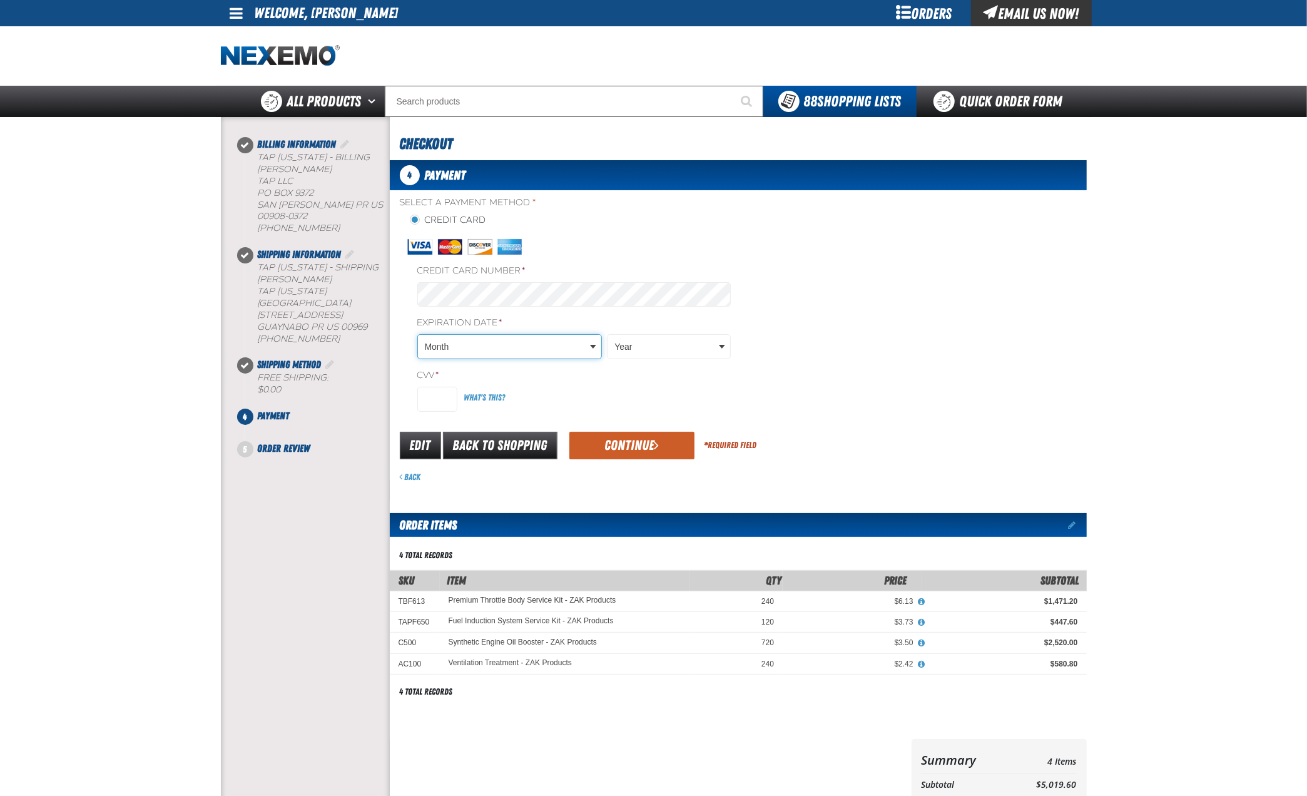
click at [478, 342] on body "Skip to Main Content Staging Site 5.1 Upgrade Site My Account My Account Suppor…" at bounding box center [653, 542] width 1307 height 1084
click at [654, 344] on body "Skip to Main Content Staging Site 5.1 Upgrade Site My Account My Account Suppor…" at bounding box center [653, 542] width 1307 height 1084
click at [437, 396] on input "CVV *" at bounding box center [437, 399] width 40 height 25
type input "721"
click at [628, 438] on button "Continue" at bounding box center [631, 446] width 125 height 28
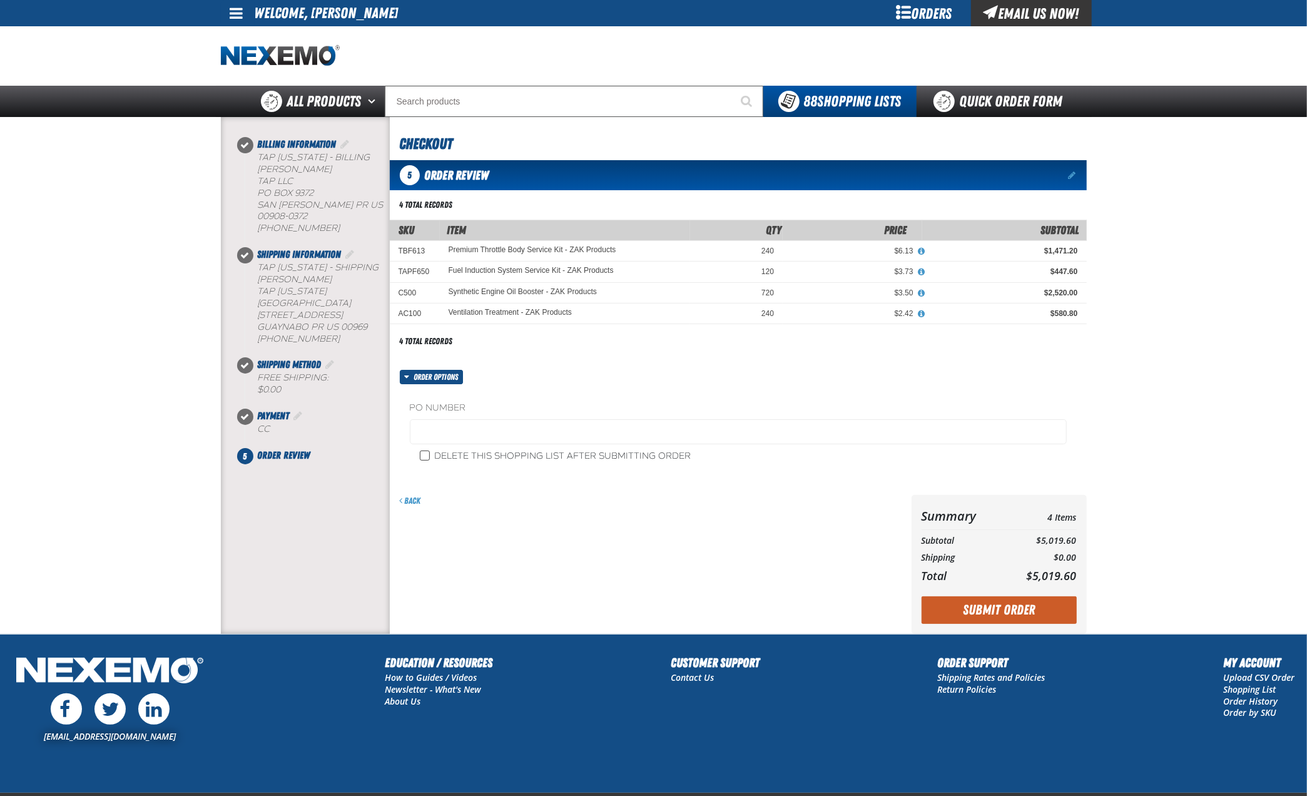
click at [427, 451] on input "Delete this shopping list after submitting order" at bounding box center [425, 455] width 10 height 10
checkbox input "true"
click at [1009, 604] on button "Submit Order" at bounding box center [998, 610] width 155 height 28
